Goal: Use online tool/utility: Utilize a website feature to perform a specific function

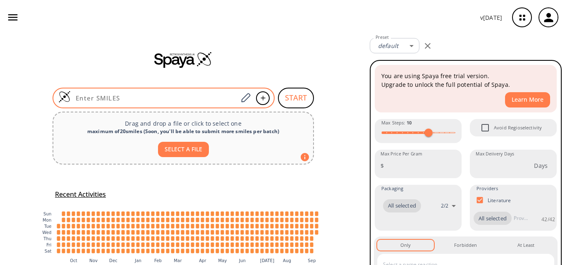
click at [182, 102] on input at bounding box center [154, 98] width 167 height 8
click at [109, 100] on input at bounding box center [154, 98] width 167 height 8
paste input "O=C(NC(N)=N)NC1=CC(NC([GEOGRAPHIC_DATA](N)=N)=O)=CC=C1"
type input "O=C(NC(N)=N)NC1=CC(NC([GEOGRAPHIC_DATA](N)=N)=O)=CC=C1"
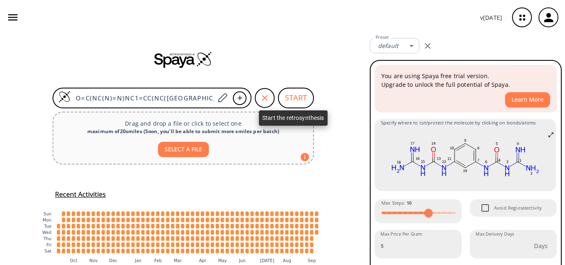
click at [290, 96] on button "START" at bounding box center [296, 98] width 36 height 21
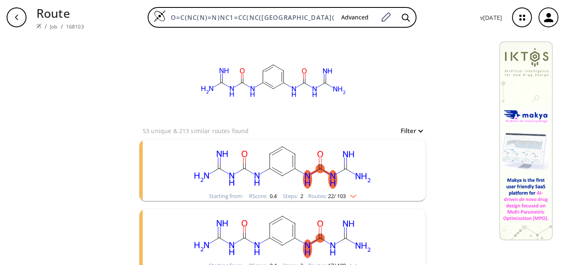
click at [313, 180] on rect "clusters" at bounding box center [282, 166] width 215 height 52
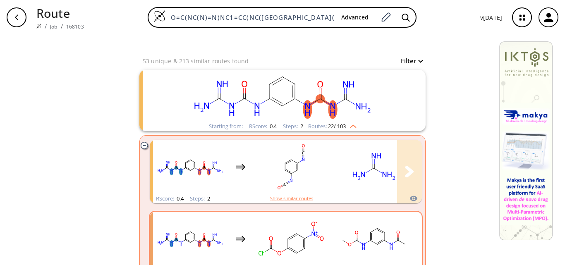
scroll to position [83, 0]
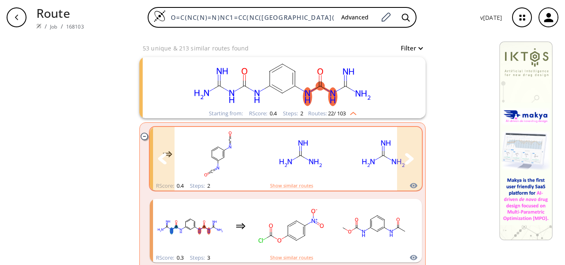
click at [410, 159] on icon "clusters" at bounding box center [409, 158] width 9 height 11
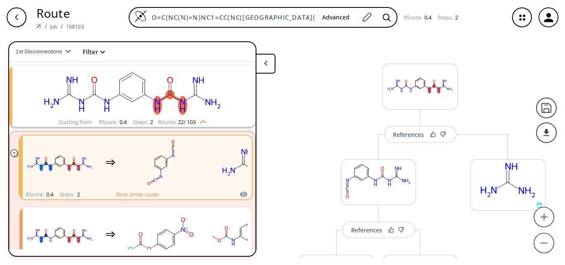
scroll to position [41, 0]
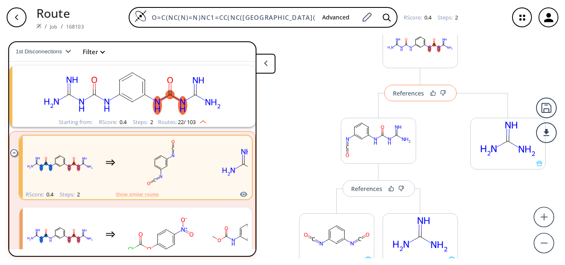
click at [409, 95] on div "References" at bounding box center [408, 93] width 31 height 5
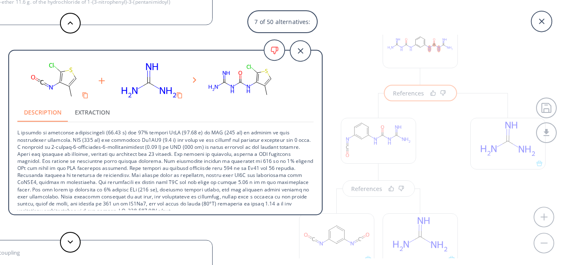
scroll to position [51, 0]
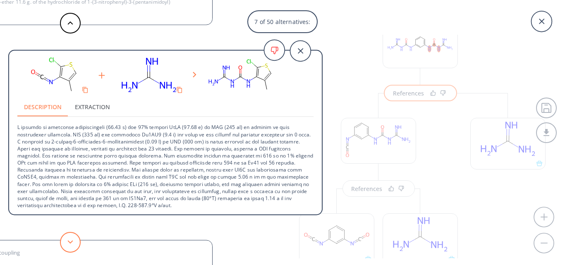
click at [69, 240] on icon at bounding box center [70, 242] width 6 height 4
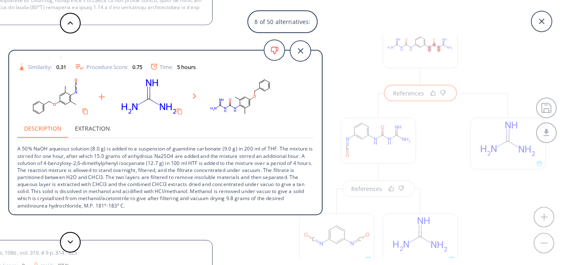
scroll to position [30, 0]
click at [72, 241] on polygon at bounding box center [70, 241] width 5 height 3
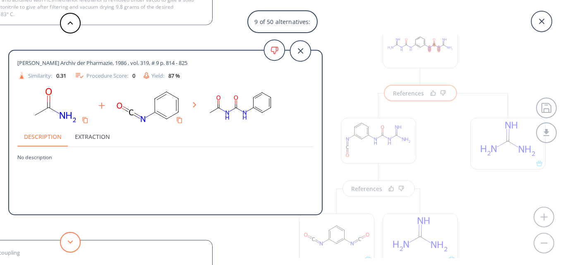
click at [72, 241] on icon at bounding box center [70, 242] width 6 height 4
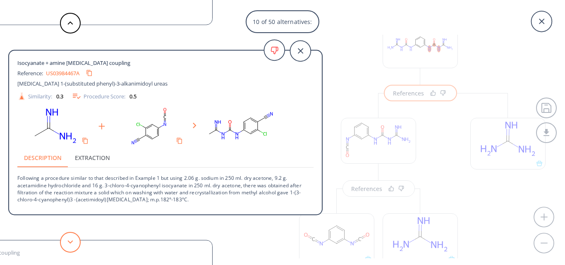
click at [72, 241] on icon at bounding box center [70, 242] width 6 height 4
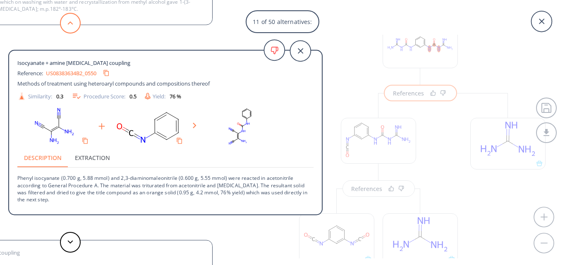
click at [63, 19] on button at bounding box center [70, 23] width 21 height 21
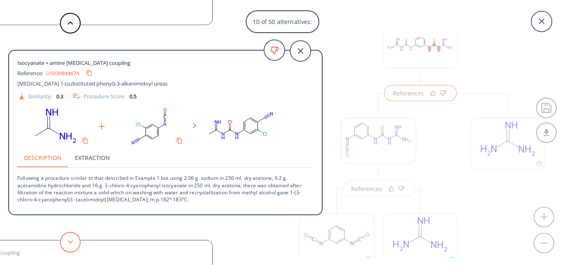
click at [73, 243] on icon at bounding box center [70, 242] width 6 height 4
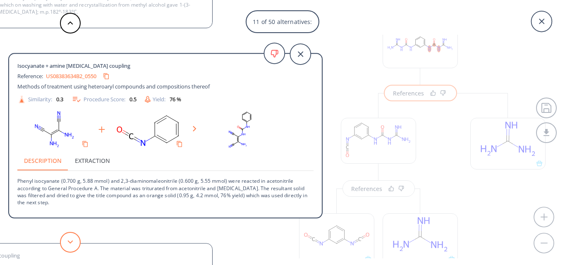
click at [73, 243] on icon at bounding box center [70, 242] width 6 height 4
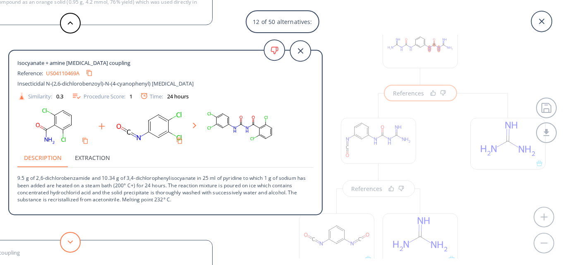
click at [73, 243] on icon at bounding box center [70, 242] width 6 height 4
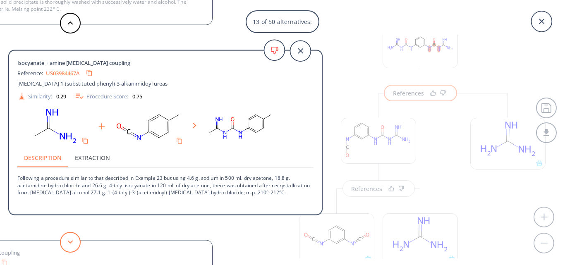
click at [73, 243] on icon at bounding box center [70, 242] width 6 height 4
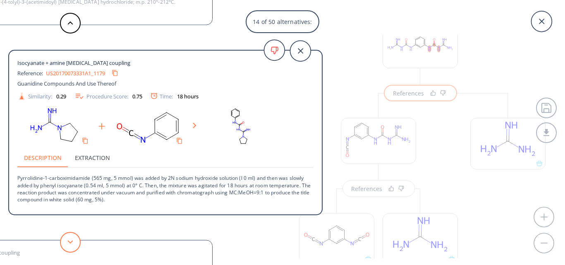
click at [73, 243] on icon at bounding box center [70, 242] width 6 height 4
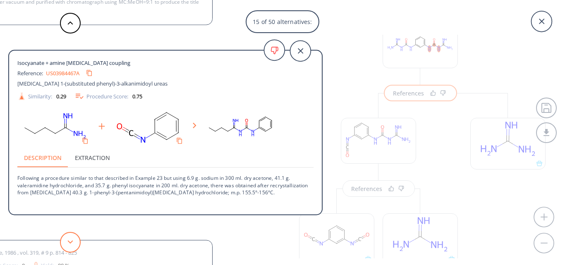
click at [73, 243] on icon at bounding box center [70, 242] width 6 height 4
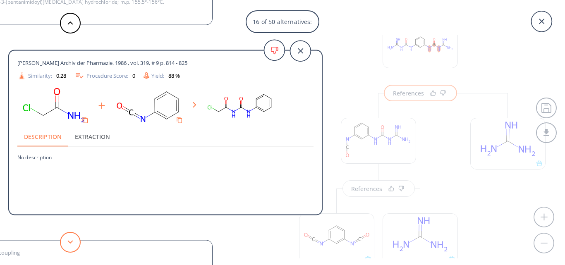
click at [73, 243] on icon at bounding box center [70, 242] width 6 height 4
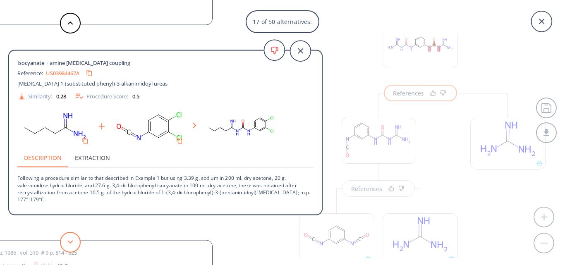
click at [73, 243] on icon at bounding box center [70, 242] width 6 height 4
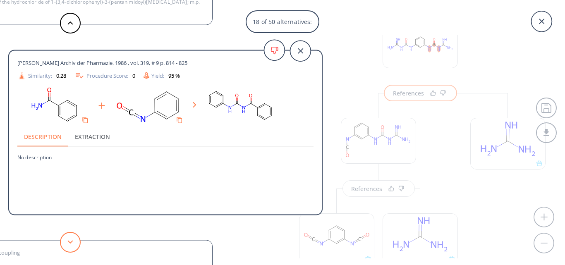
click at [73, 243] on icon at bounding box center [70, 242] width 6 height 4
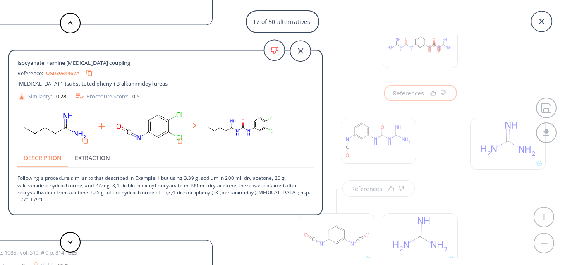
scroll to position [0, 0]
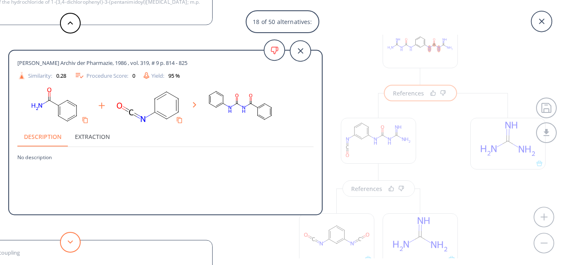
click at [75, 241] on button at bounding box center [70, 242] width 21 height 21
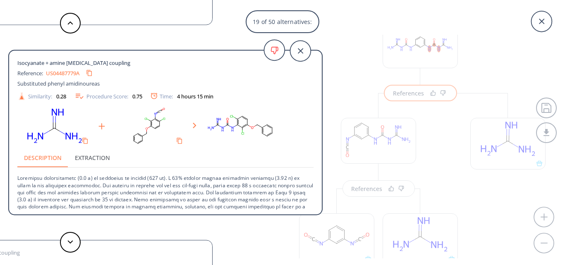
click at [71, 74] on link "US04487779A" at bounding box center [63, 72] width 34 height 5
drag, startPoint x: 18, startPoint y: 177, endPoint x: 77, endPoint y: 177, distance: 58.7
click at [77, 177] on p at bounding box center [165, 210] width 296 height 85
copy p "[MEDICAL_DATA]"
